Goal: Task Accomplishment & Management: Manage account settings

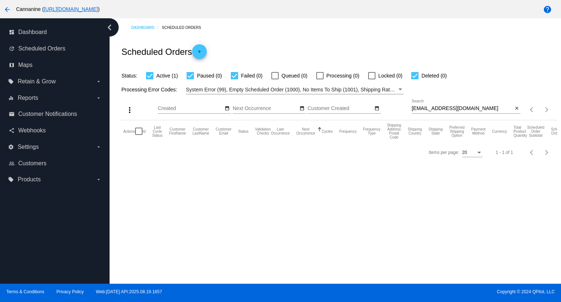
click at [471, 106] on input "pokeysdaughter@aol.com" at bounding box center [461, 109] width 101 height 6
paste input "carollynnchm@gmai"
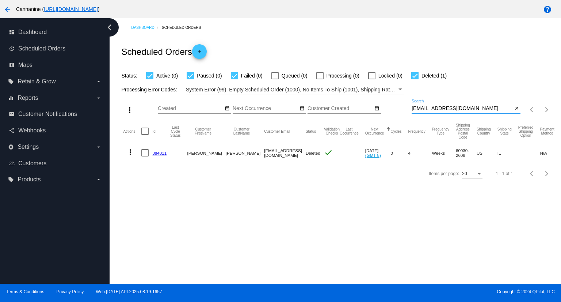
type input "[EMAIL_ADDRESS][DOMAIN_NAME]"
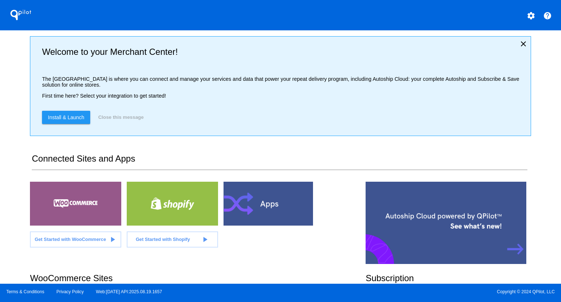
click at [398, 161] on h2 "Connected Sites and Apps" at bounding box center [279, 161] width 495 height 16
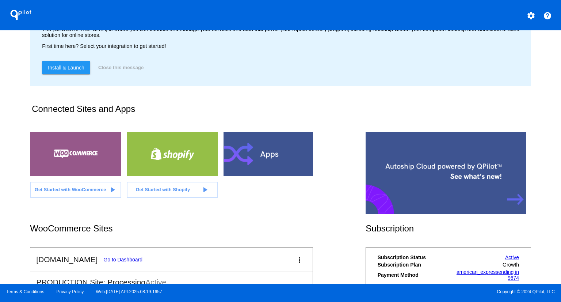
scroll to position [110, 0]
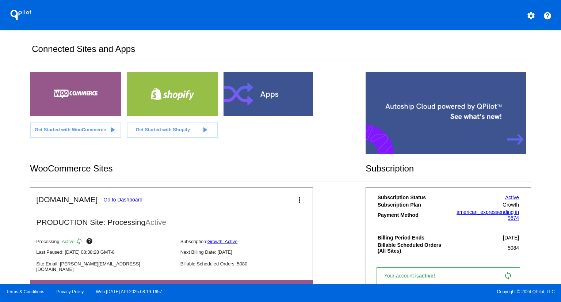
click at [105, 199] on link "Go to Dashboard" at bounding box center [122, 199] width 39 height 6
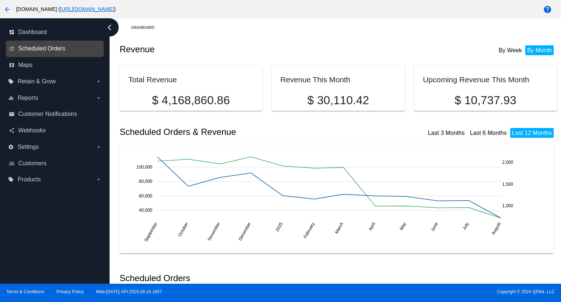
click at [53, 46] on span "Scheduled Orders" at bounding box center [41, 48] width 47 height 7
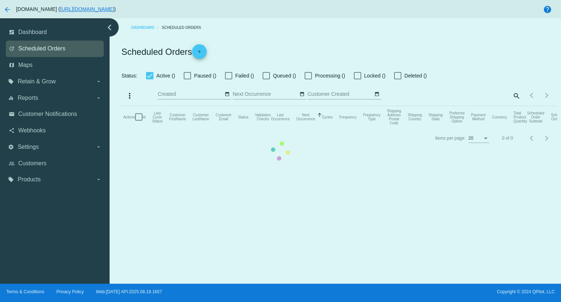
checkbox input "true"
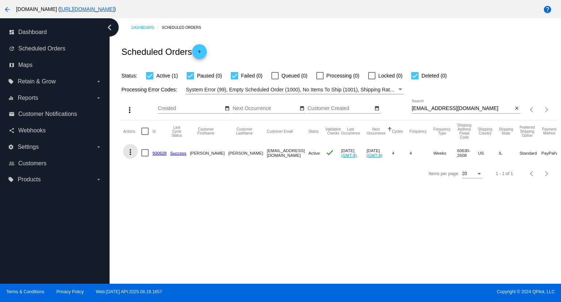
click at [129, 149] on mat-icon "more_vert" at bounding box center [130, 151] width 9 height 9
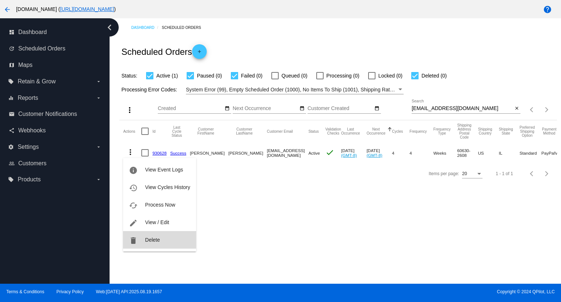
click at [158, 237] on span "Delete" at bounding box center [152, 240] width 15 height 6
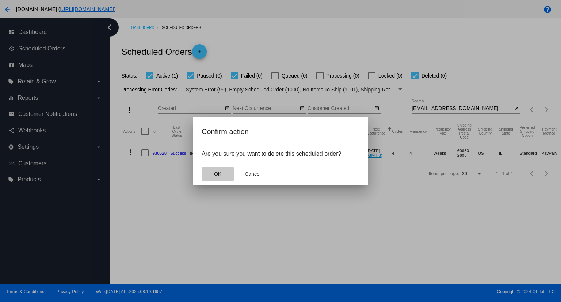
click at [213, 173] on button "OK" at bounding box center [218, 173] width 32 height 13
